Goal: Navigation & Orientation: Find specific page/section

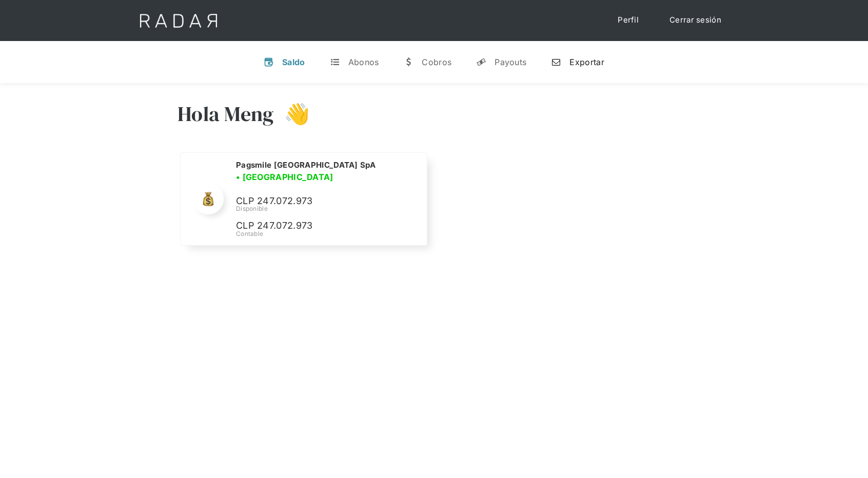
click at [580, 58] on div "Exportar" at bounding box center [587, 62] width 34 height 10
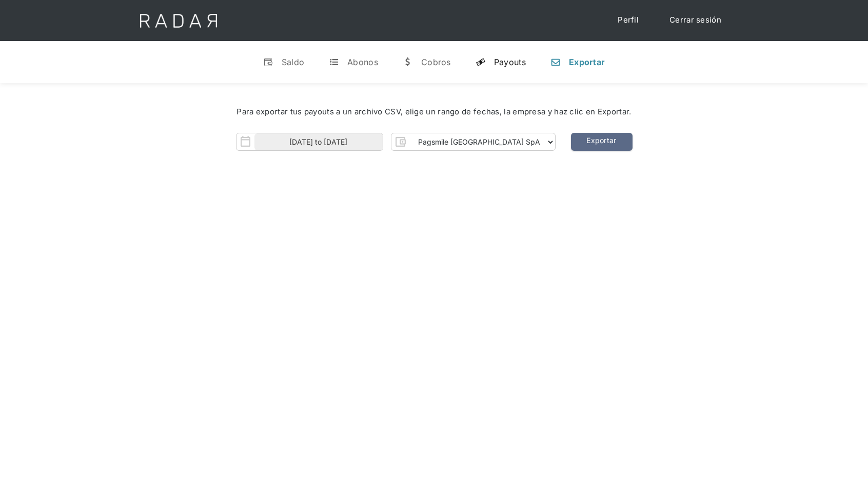
click at [510, 63] on div "Payouts" at bounding box center [510, 62] width 32 height 10
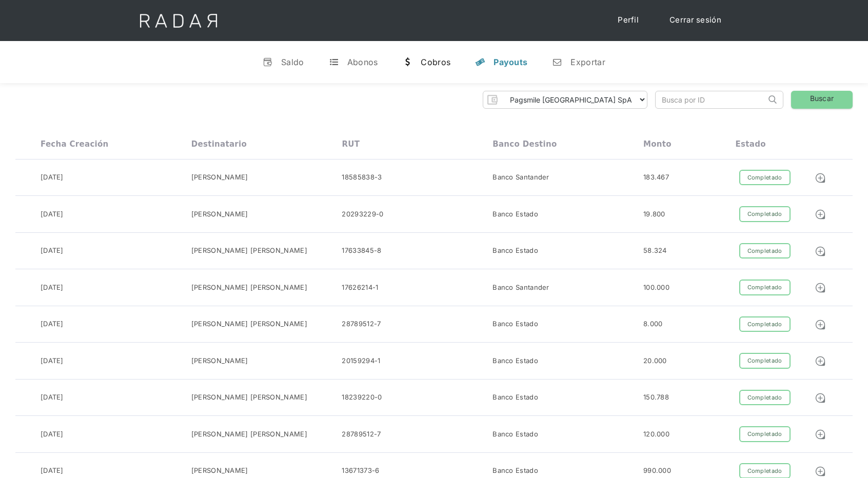
click at [435, 64] on div "Cobros" at bounding box center [436, 62] width 30 height 10
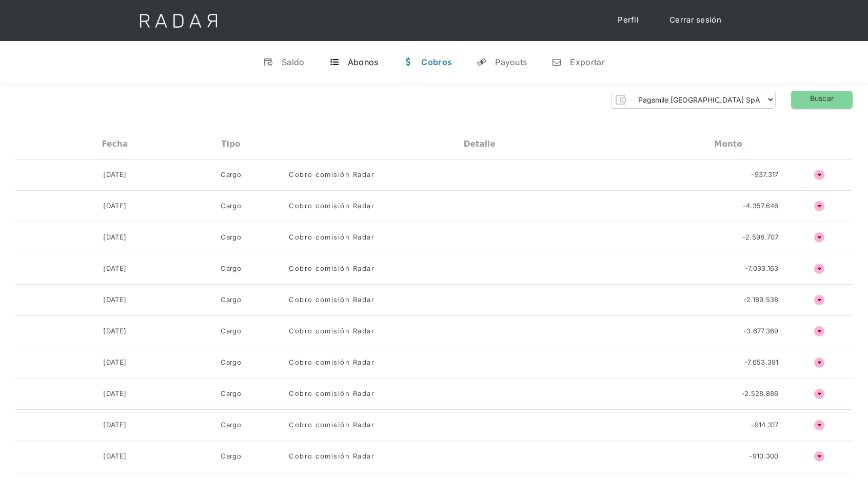
click at [360, 63] on div "Abonos" at bounding box center [363, 62] width 31 height 10
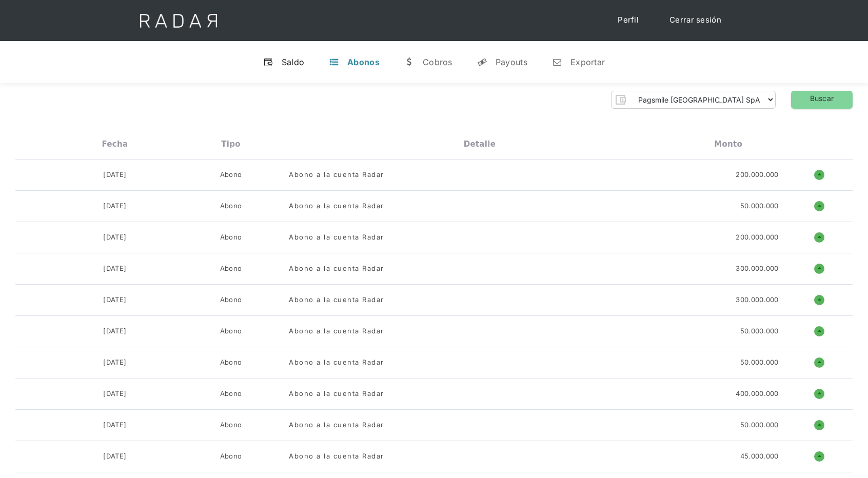
click at [306, 60] on link "v Saldo" at bounding box center [284, 62] width 58 height 27
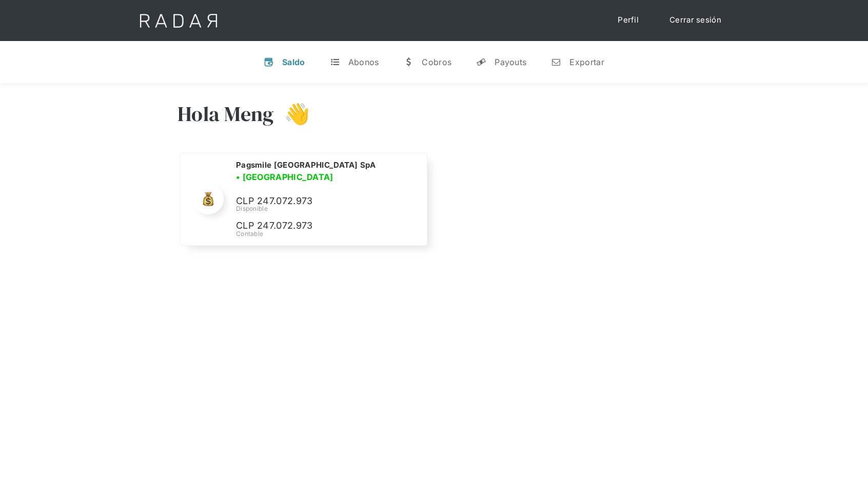
click at [547, 186] on div "Nombre de la empresa • Conectada • Desconectada N/A Disponible N/A Contable Pag…" at bounding box center [434, 205] width 513 height 107
click at [624, 146] on div "Hola Meng 👋" at bounding box center [434, 122] width 513 height 62
